Goal: Transaction & Acquisition: Purchase product/service

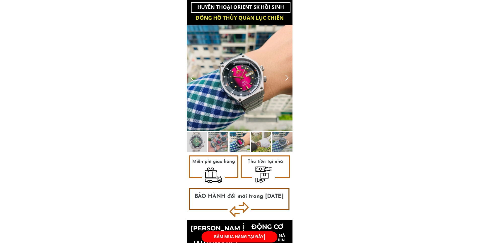
click at [285, 80] on div at bounding box center [287, 77] width 8 height 8
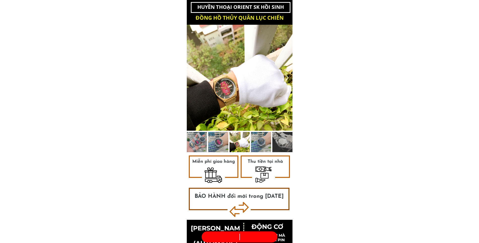
click at [286, 80] on div at bounding box center [287, 77] width 8 height 8
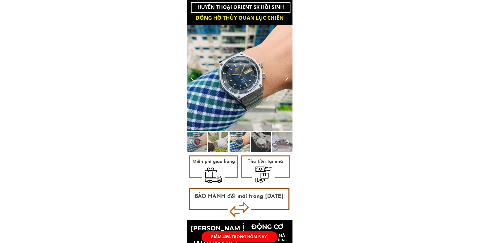
click at [286, 80] on div at bounding box center [287, 77] width 8 height 8
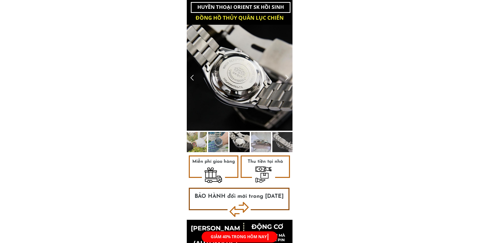
click at [286, 80] on div at bounding box center [287, 77] width 8 height 8
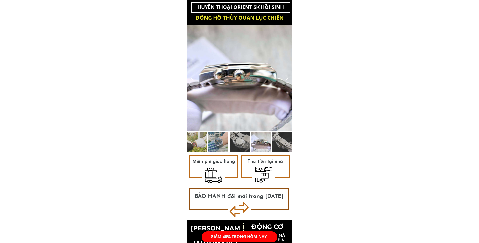
click at [286, 80] on div at bounding box center [287, 77] width 8 height 8
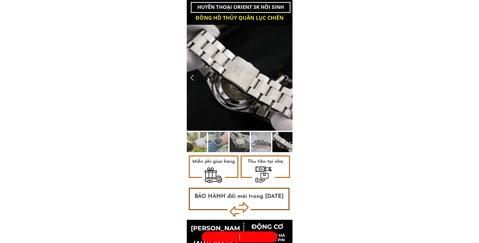
click at [286, 80] on div at bounding box center [287, 77] width 8 height 8
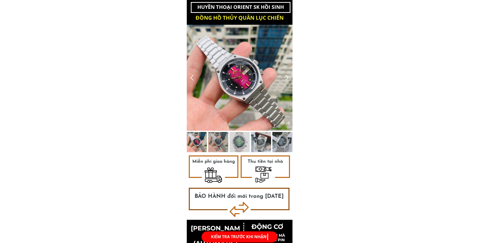
click at [286, 80] on div at bounding box center [287, 77] width 8 height 8
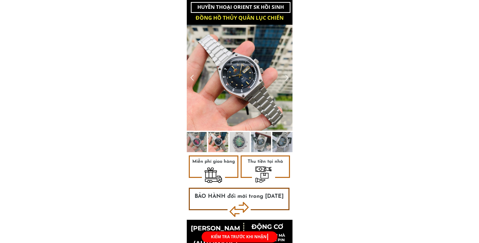
click at [286, 80] on div at bounding box center [287, 77] width 8 height 8
